Goal: Task Accomplishment & Management: Manage account settings

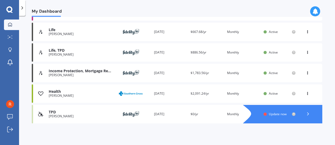
scroll to position [134, 0]
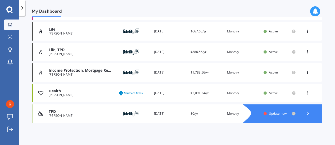
click at [164, 113] on div "Renewal date [DATE]" at bounding box center [170, 113] width 32 height 5
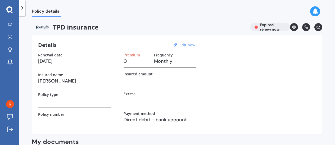
click at [188, 44] on u "Edit now" at bounding box center [187, 45] width 16 height 5
select select "22"
select select "05"
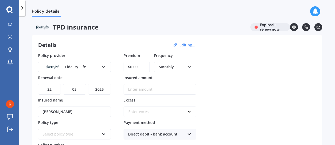
click at [101, 90] on select "YYYY 2027 2026 2025 2024 2023 2022 2021 2020 2019 2018 2017 2016 2015 2014 2013…" at bounding box center [99, 89] width 23 height 11
select select "2026"
click at [88, 84] on select "YYYY 2027 2026 2025 2024 2023 2022 2021 2020 2019 2018 2017 2016 2015 2014 2013…" at bounding box center [99, 89] width 23 height 11
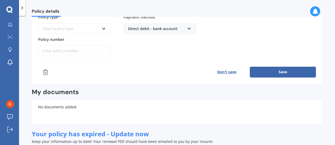
click at [279, 70] on button "Save" at bounding box center [283, 72] width 66 height 11
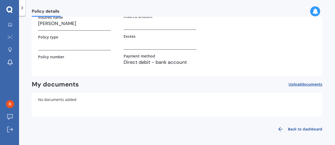
scroll to position [57, 0]
click at [10, 24] on icon at bounding box center [10, 24] width 4 height 4
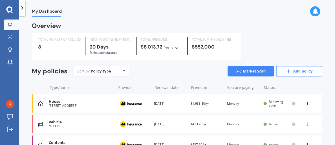
scroll to position [134, 0]
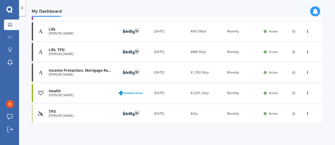
click at [306, 114] on icon at bounding box center [307, 112] width 4 height 3
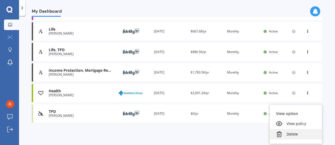
click at [292, 135] on div "Delete" at bounding box center [295, 134] width 52 height 11
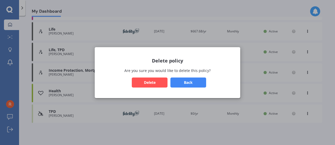
click at [158, 82] on button "Delete" at bounding box center [150, 82] width 36 height 10
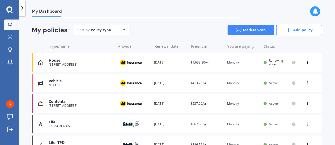
scroll to position [0, 0]
